Goal: Information Seeking & Learning: Learn about a topic

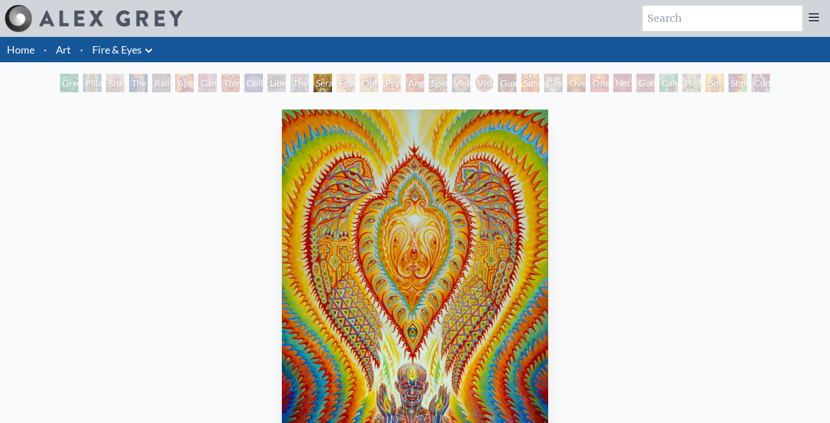
click at [272, 81] on div "Liberation Through Seeing" at bounding box center [276, 83] width 18 height 18
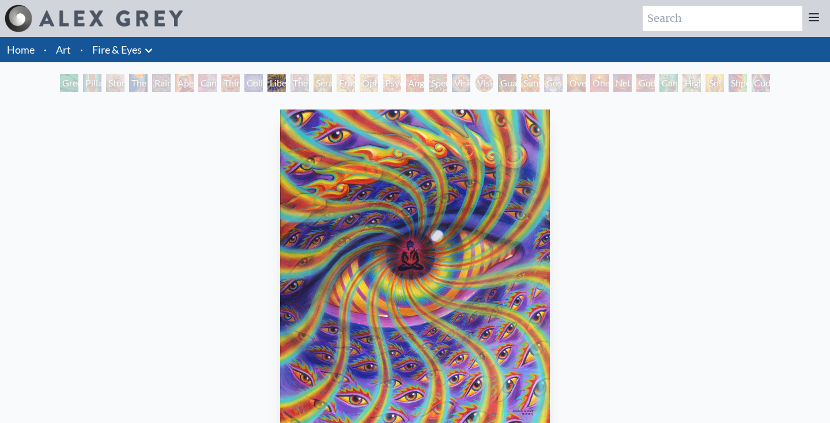
click at [551, 81] on div "Cosmic Elf" at bounding box center [553, 83] width 18 height 18
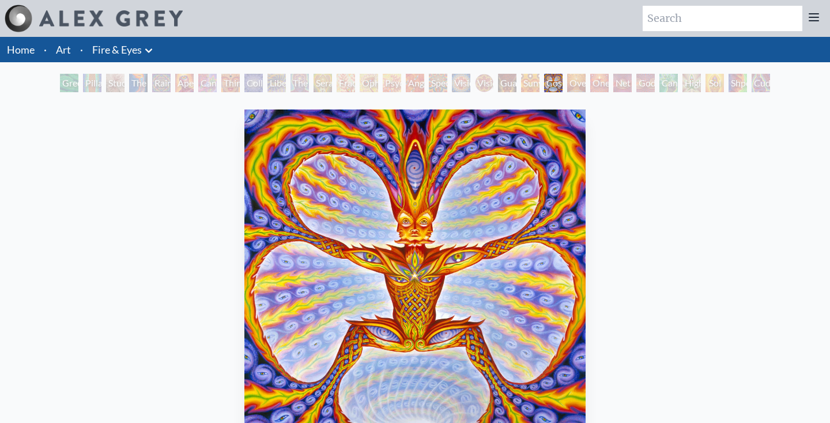
click at [512, 84] on div "Guardian of Infinite Vision" at bounding box center [507, 83] width 18 height 18
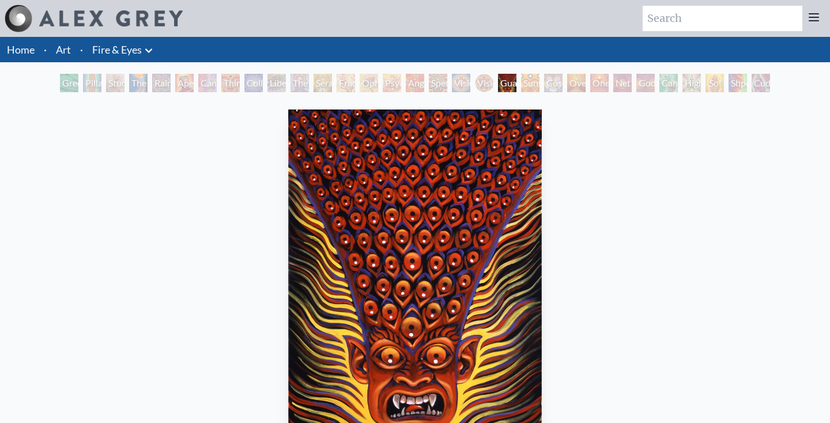
click at [646, 84] on div "Godself" at bounding box center [645, 83] width 18 height 18
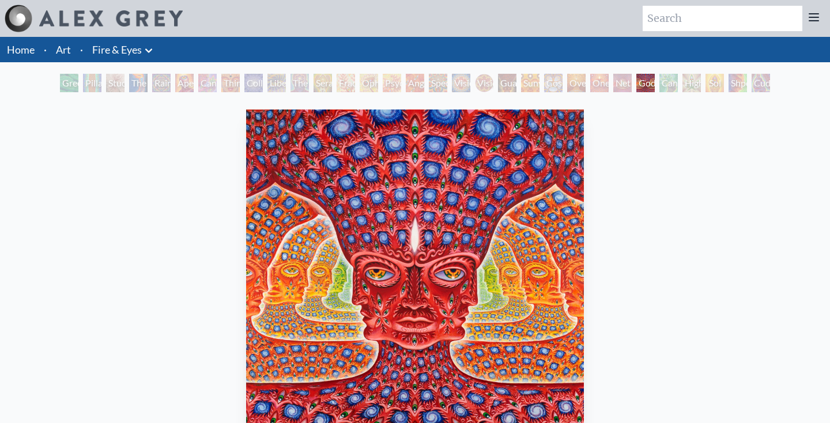
click at [617, 82] on div "Net of Being" at bounding box center [622, 83] width 18 height 18
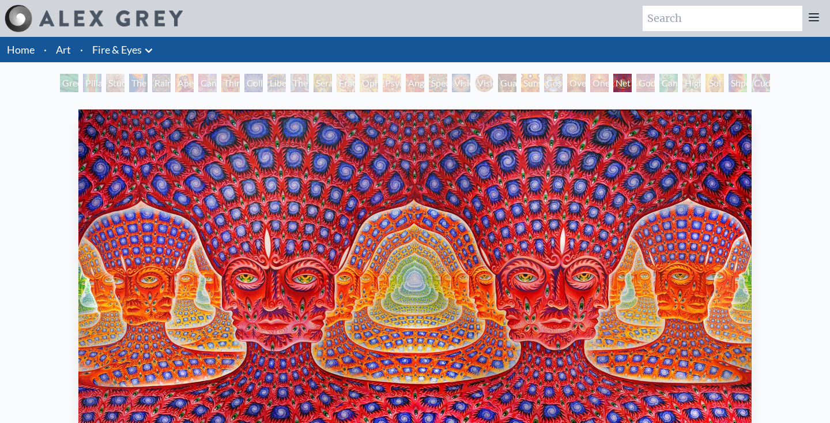
click at [71, 50] on li "Art" at bounding box center [63, 49] width 24 height 25
click at [120, 56] on link "Fire & Eyes" at bounding box center [117, 49] width 50 height 16
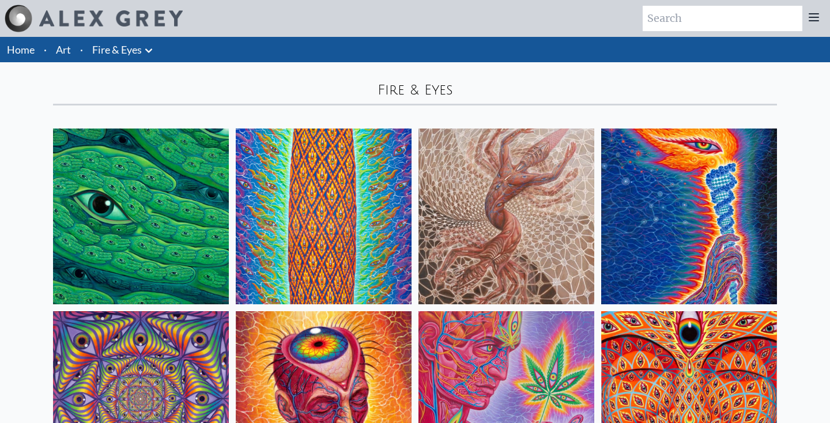
click at [58, 43] on link "Art" at bounding box center [63, 49] width 15 height 16
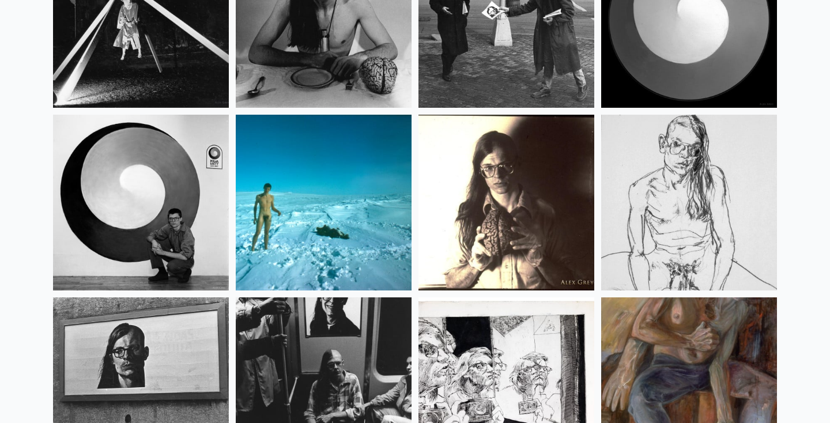
scroll to position [14650, 0]
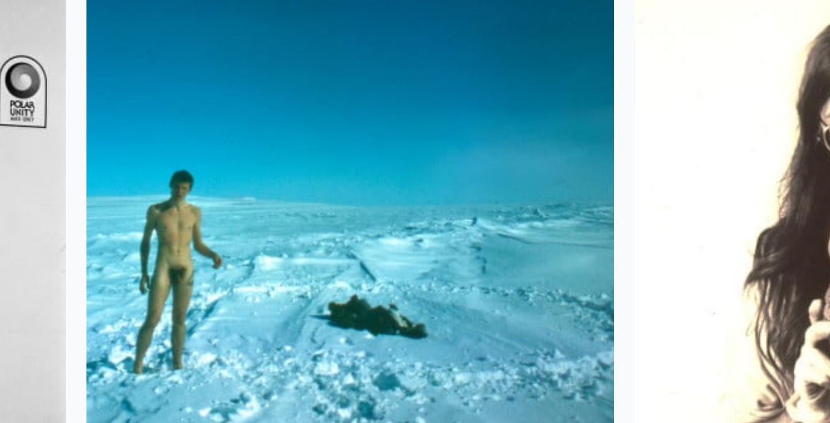
click at [236, 270] on img at bounding box center [324, 358] width 176 height 176
